Goal: Find specific page/section

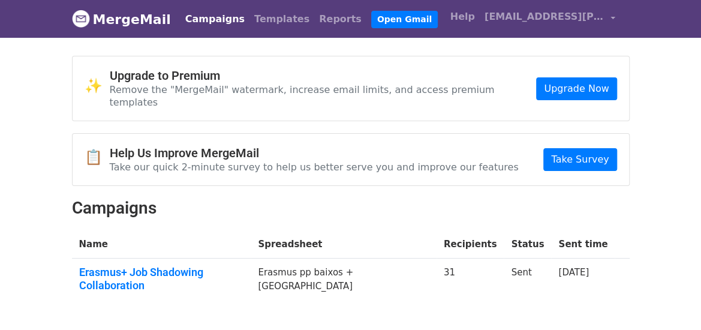
scroll to position [53, 0]
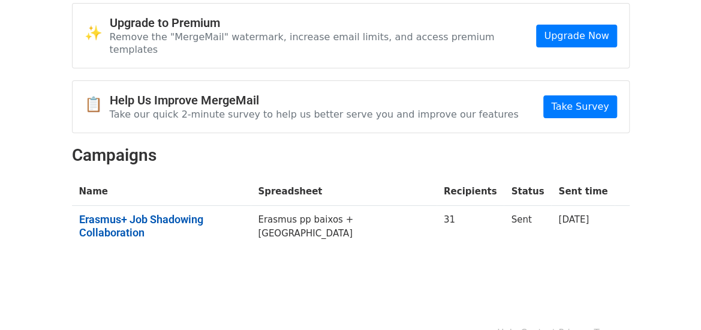
click at [244, 213] on link "Erasmus+ Job Shadowing Collaboration" at bounding box center [161, 226] width 165 height 26
click at [161, 213] on link "Erasmus+ Job Shadowing Collaboration" at bounding box center [161, 226] width 165 height 26
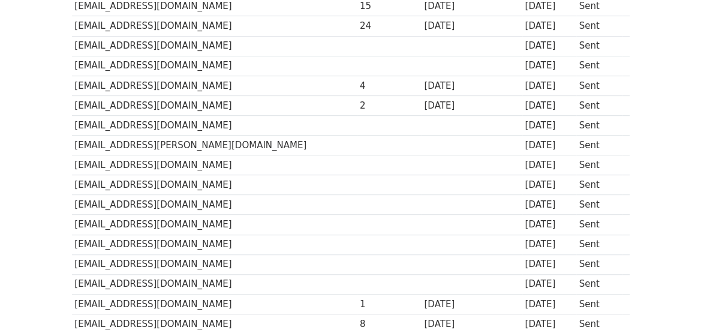
scroll to position [164, 0]
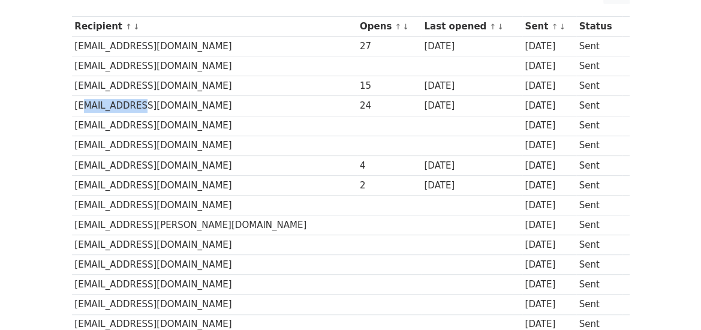
drag, startPoint x: 76, startPoint y: 103, endPoint x: 133, endPoint y: 99, distance: 57.7
click at [133, 99] on td "[EMAIL_ADDRESS][DOMAIN_NAME]" at bounding box center [214, 106] width 285 height 20
click at [133, 102] on td "[EMAIL_ADDRESS][DOMAIN_NAME]" at bounding box center [214, 106] width 285 height 20
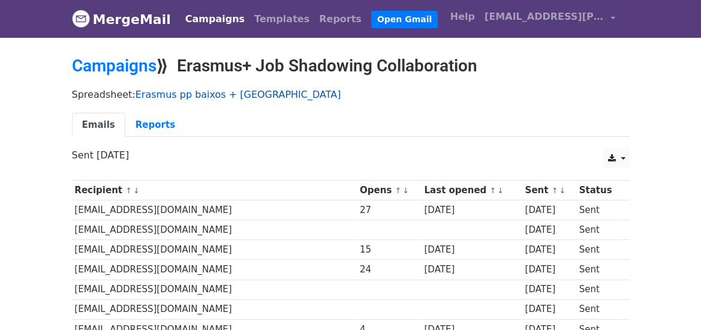
click at [197, 94] on link "Erasmus pp baixos + [GEOGRAPHIC_DATA]" at bounding box center [238, 94] width 206 height 11
